Goal: Transaction & Acquisition: Download file/media

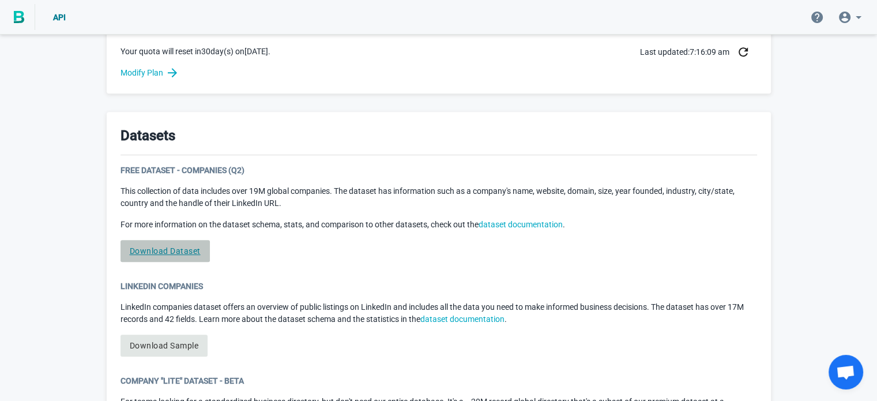
drag, startPoint x: 0, startPoint y: 0, endPoint x: 168, endPoint y: 248, distance: 299.4
click at [168, 248] on link "Download Dataset" at bounding box center [165, 251] width 89 height 22
click at [167, 247] on link "Download Dataset" at bounding box center [165, 251] width 89 height 22
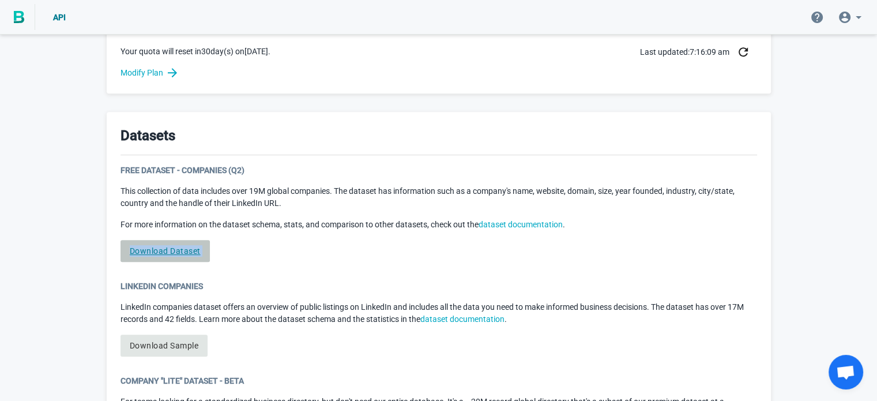
click at [167, 247] on link "Download Dataset" at bounding box center [165, 251] width 89 height 22
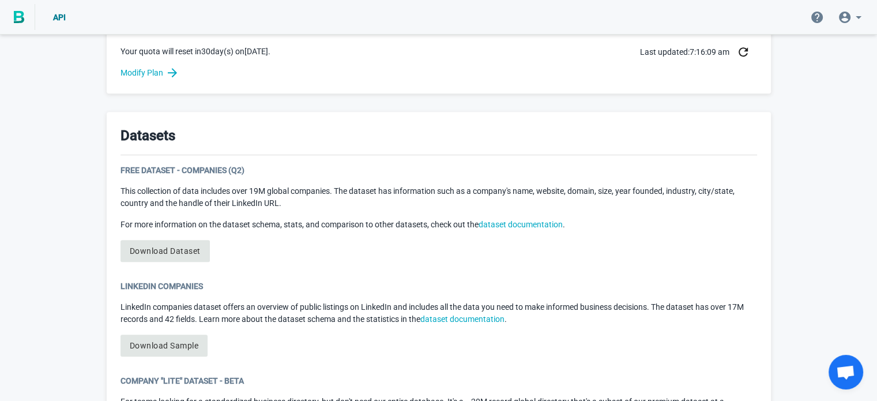
click at [338, 272] on div "Datasets Free Dataset - Companies (Q2) This collection of data includes over 19…" at bounding box center [439, 339] width 664 height 454
click at [162, 246] on link "Download Dataset" at bounding box center [165, 251] width 89 height 22
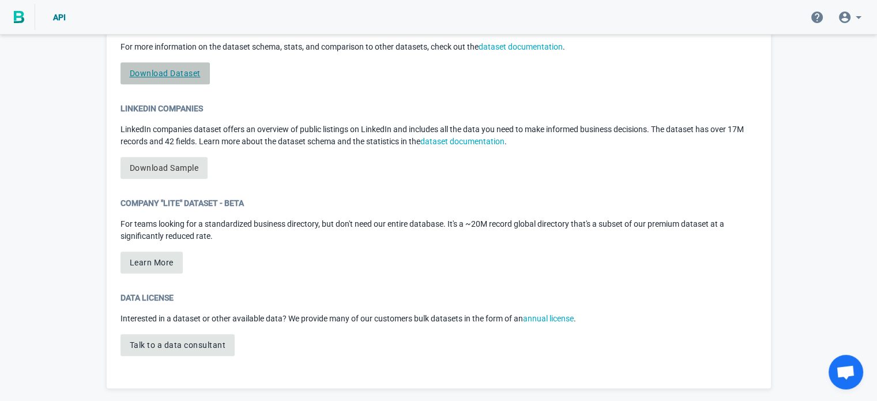
scroll to position [639, 0]
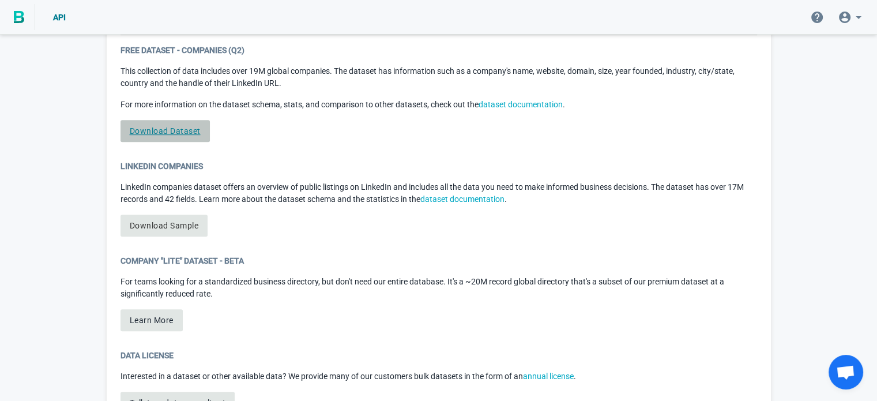
click at [180, 130] on link "Download Dataset" at bounding box center [165, 131] width 89 height 22
